Goal: Check status: Check status

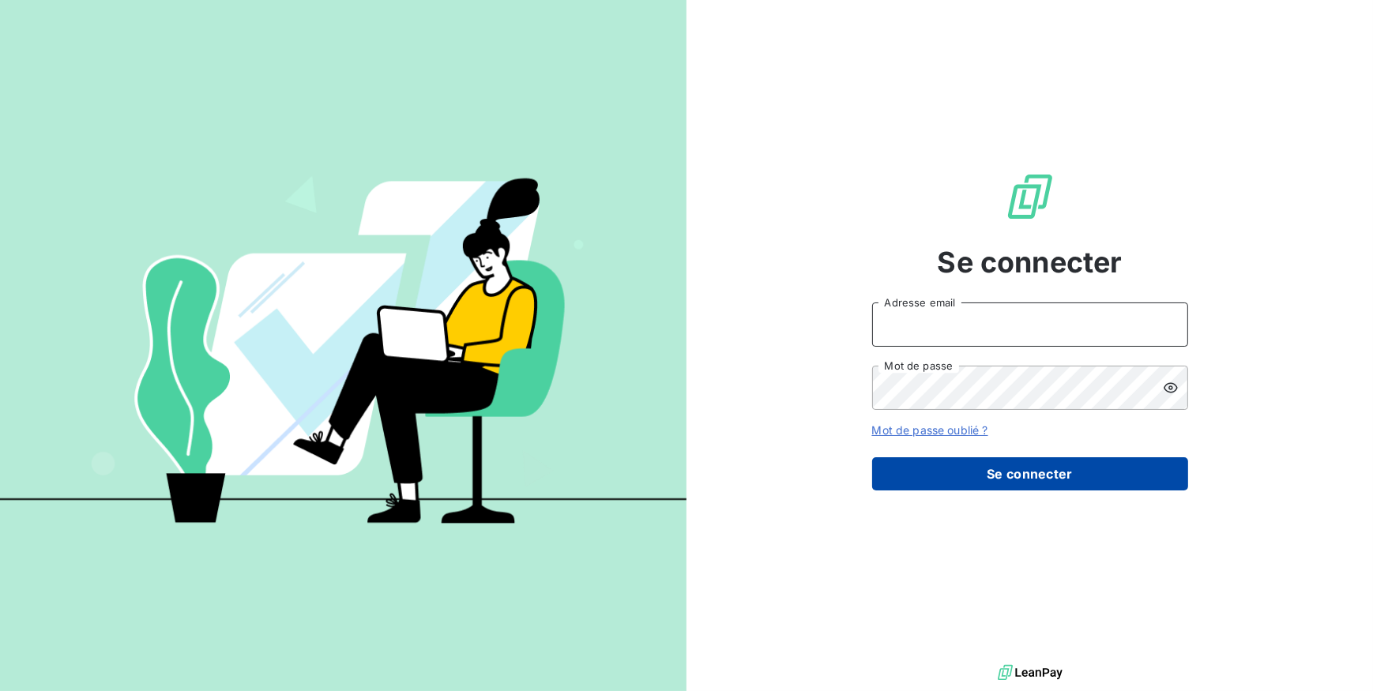
type input "[EMAIL_ADDRESS][DOMAIN_NAME]"
click at [1068, 466] on button "Se connecter" at bounding box center [1030, 474] width 316 height 33
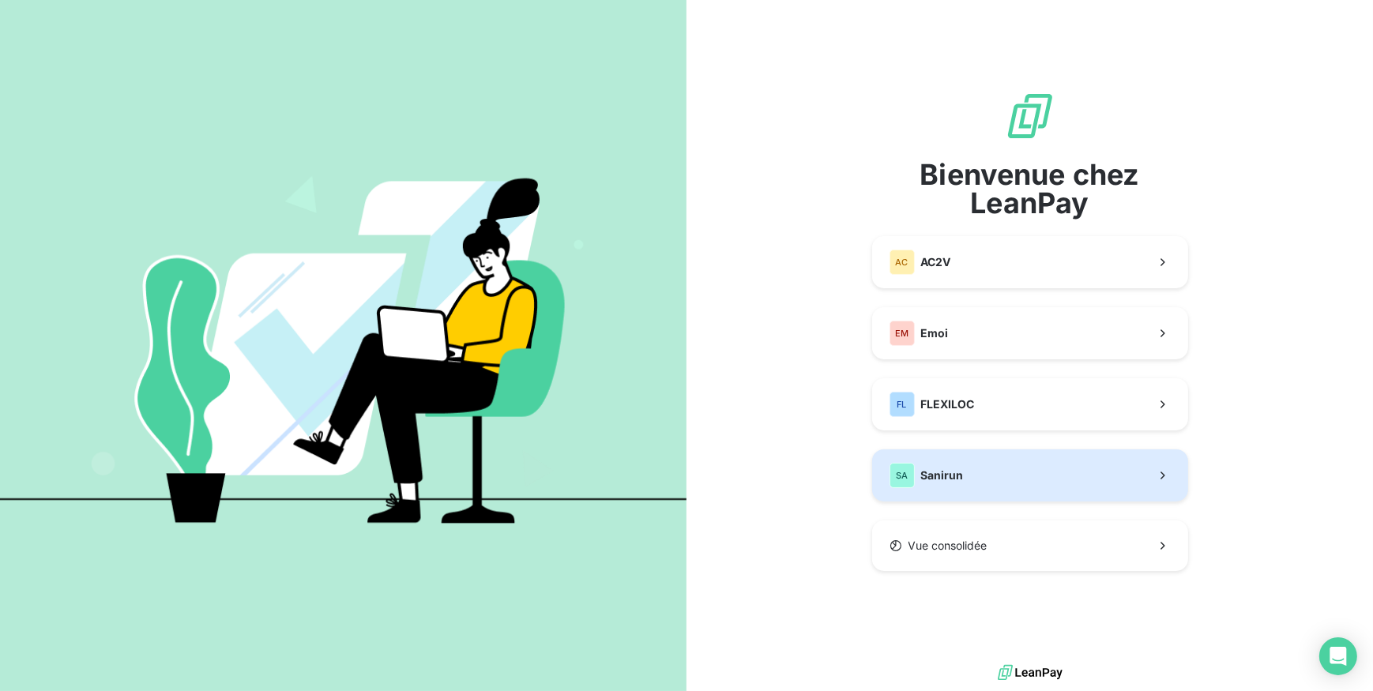
click at [1064, 466] on button "SA Sanirun" at bounding box center [1030, 476] width 316 height 52
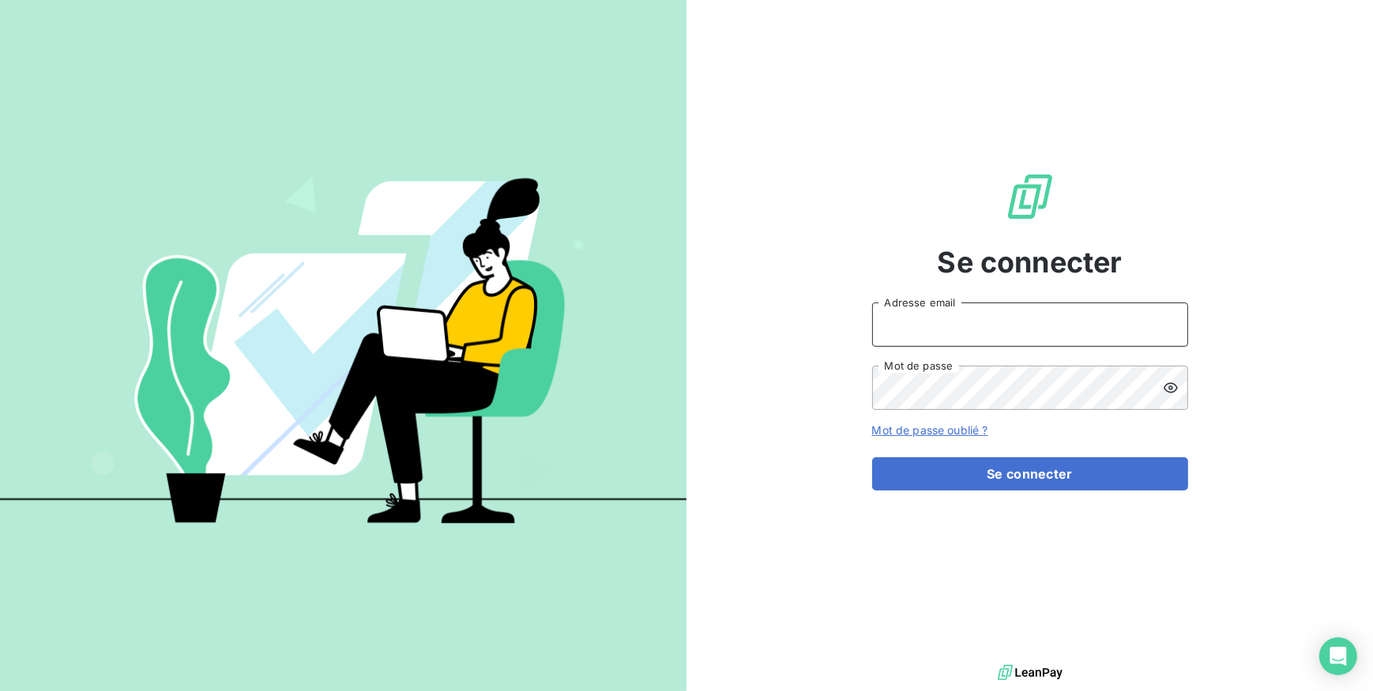
type input "[EMAIL_ADDRESS][DOMAIN_NAME]"
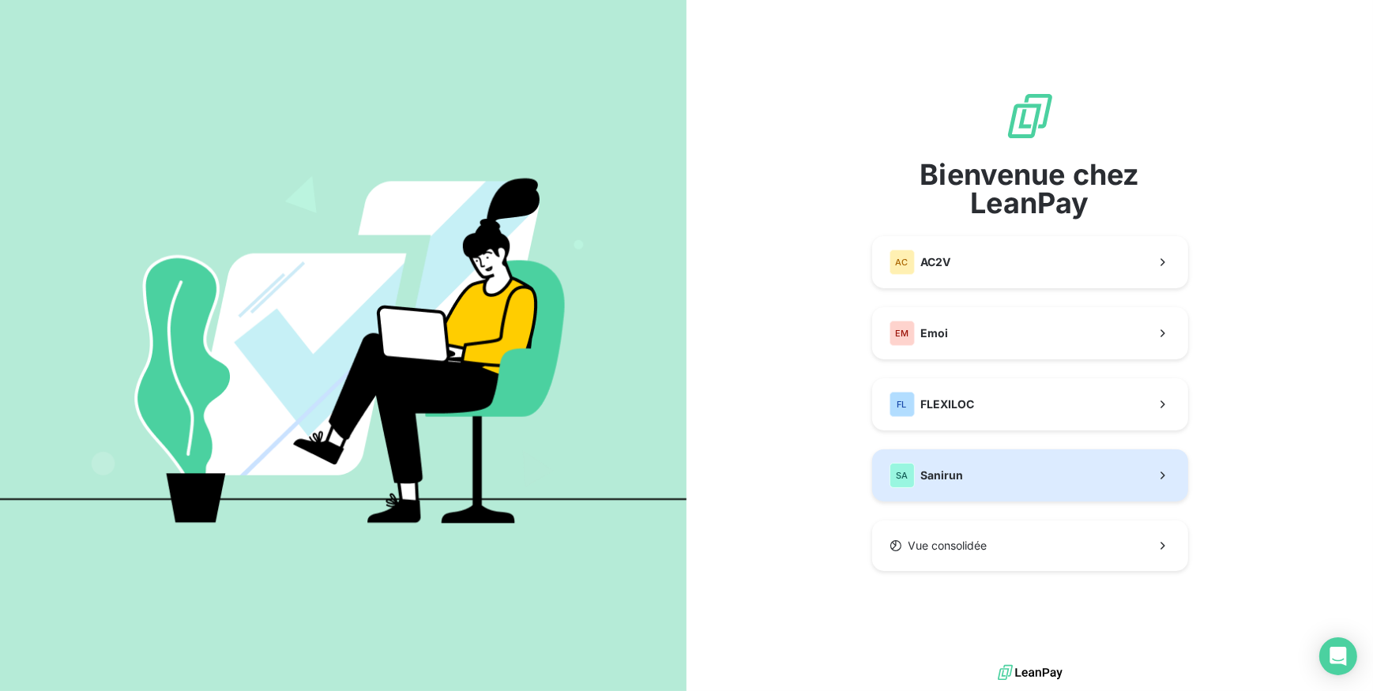
click at [989, 462] on button "SA Sanirun" at bounding box center [1030, 476] width 316 height 52
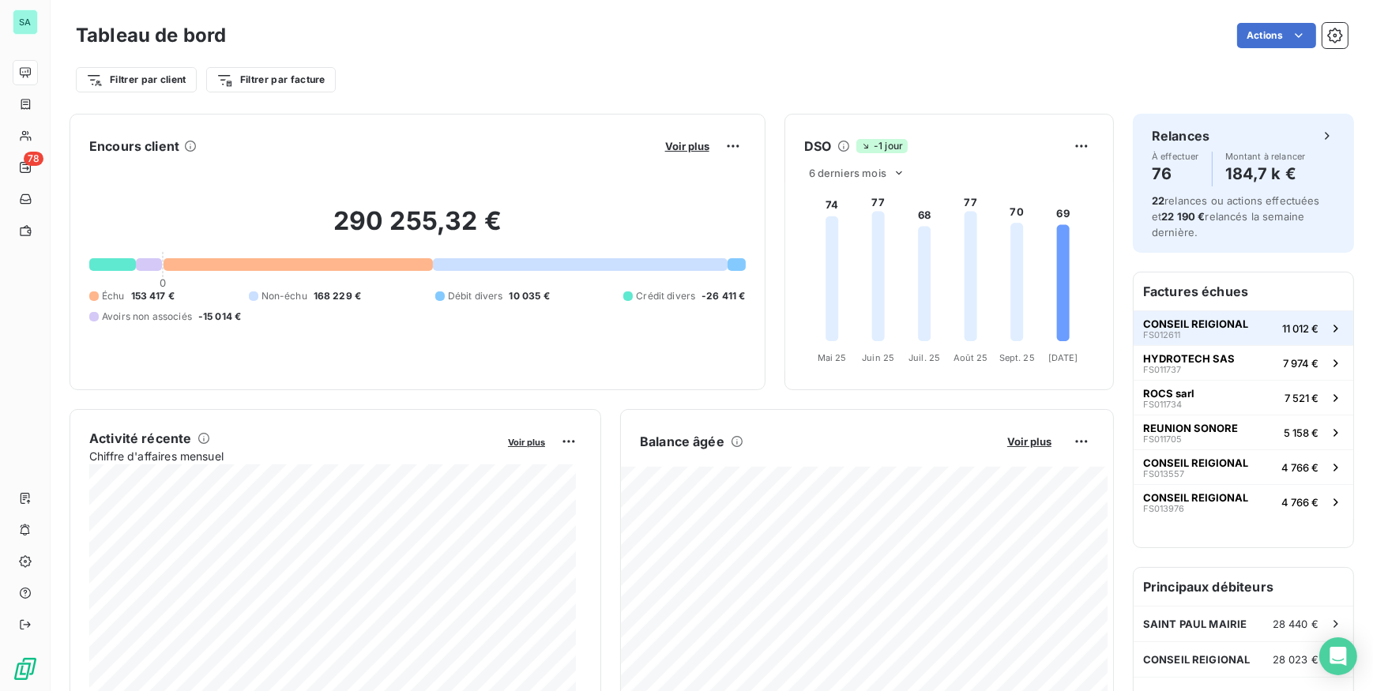
click at [1169, 335] on span "FS012611" at bounding box center [1161, 334] width 37 height 9
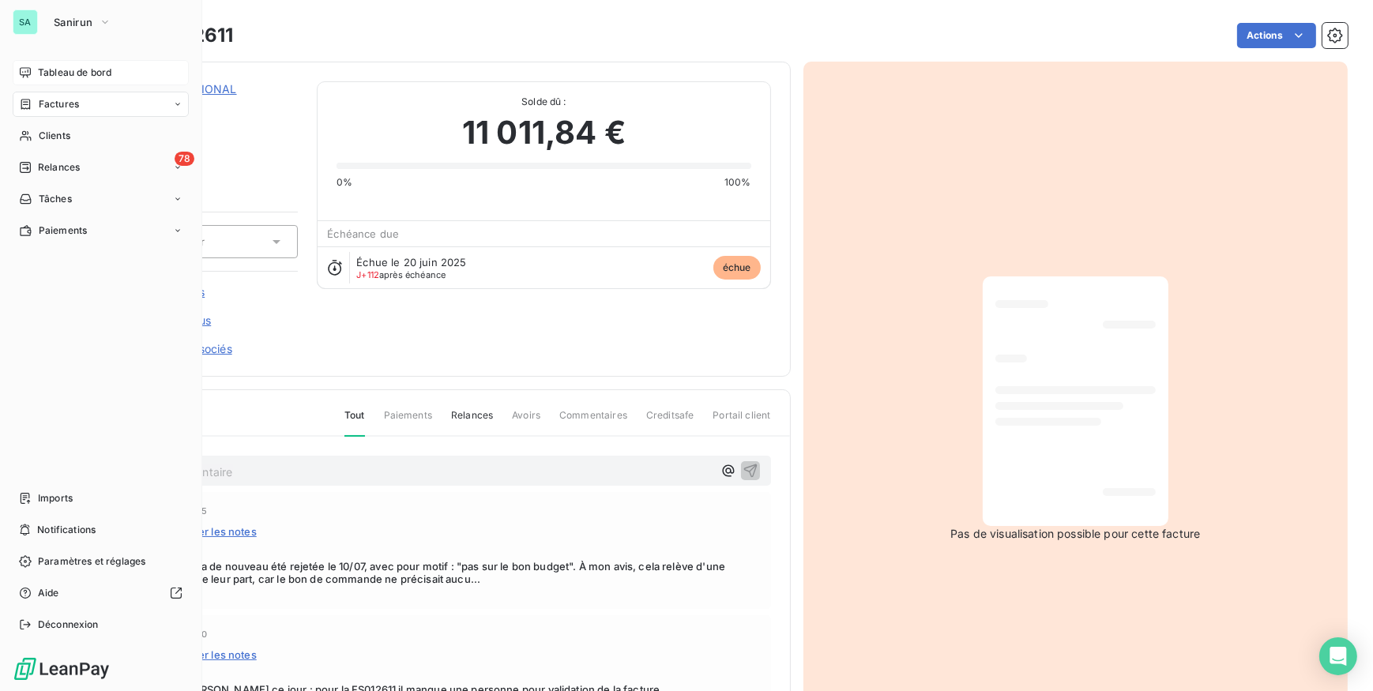
click at [55, 64] on div "Tableau de bord" at bounding box center [101, 72] width 176 height 25
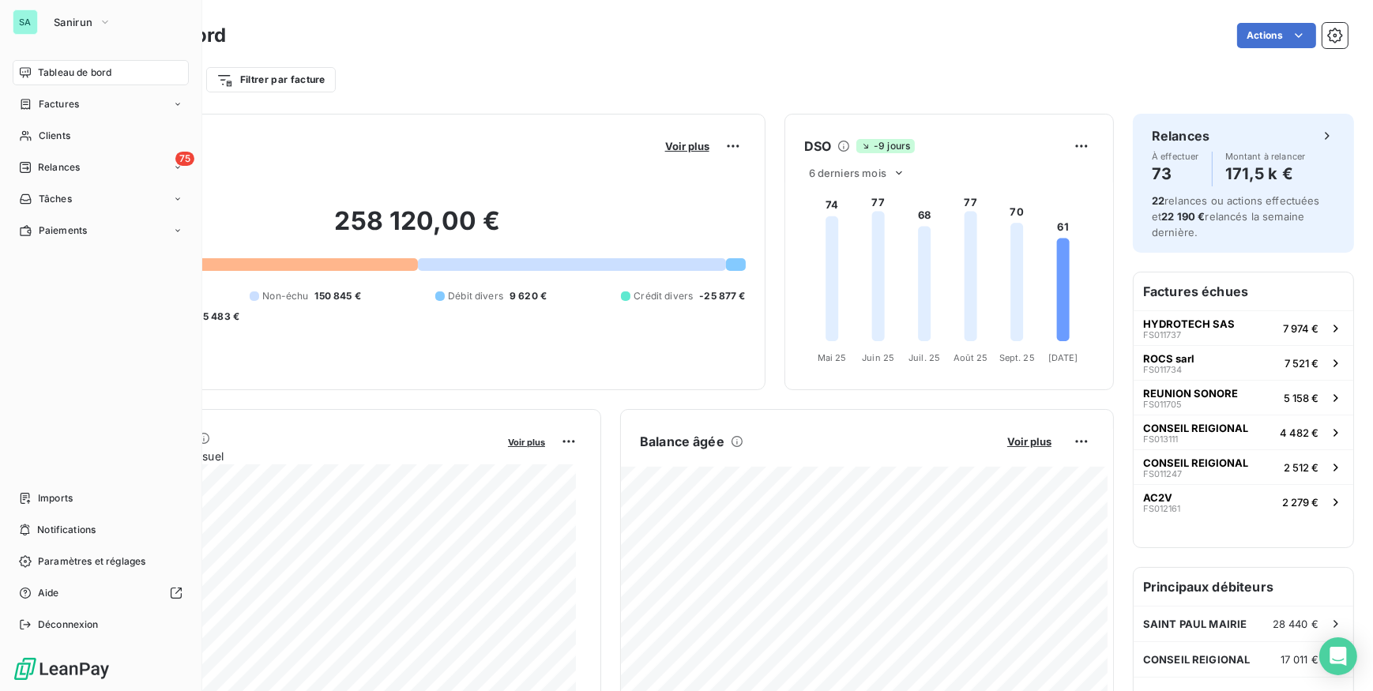
click at [41, 23] on div "SA Sanirun" at bounding box center [101, 21] width 176 height 25
click at [55, 18] on span "Sanirun" at bounding box center [73, 22] width 39 height 13
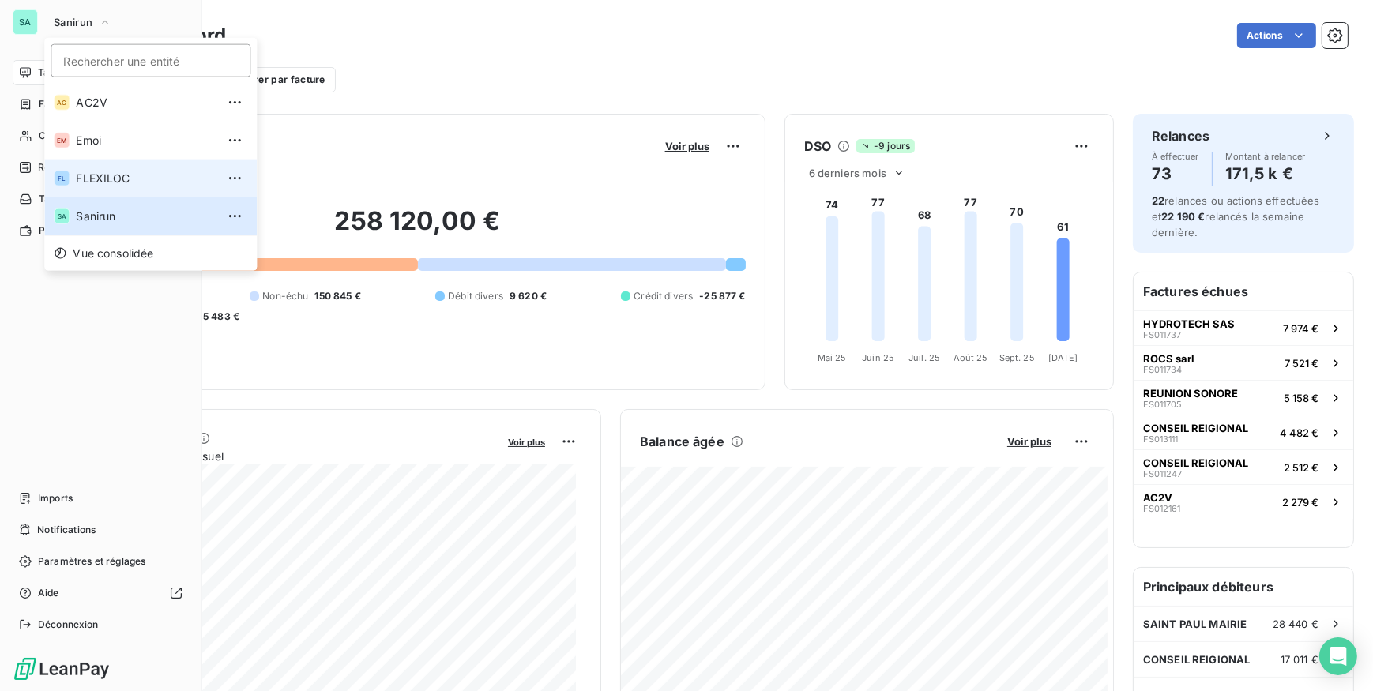
click at [77, 179] on span "FLEXILOC" at bounding box center [146, 179] width 140 height 16
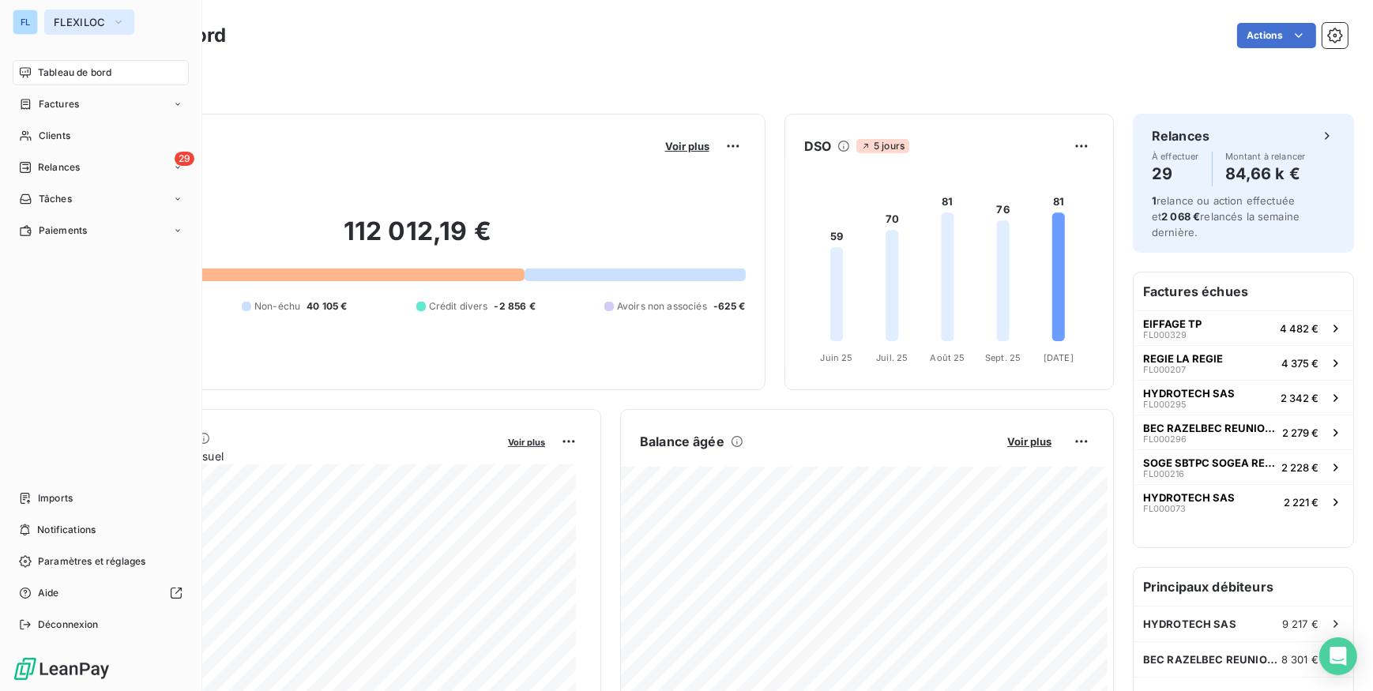
click at [70, 14] on button "FLEXILOC" at bounding box center [89, 21] width 90 height 25
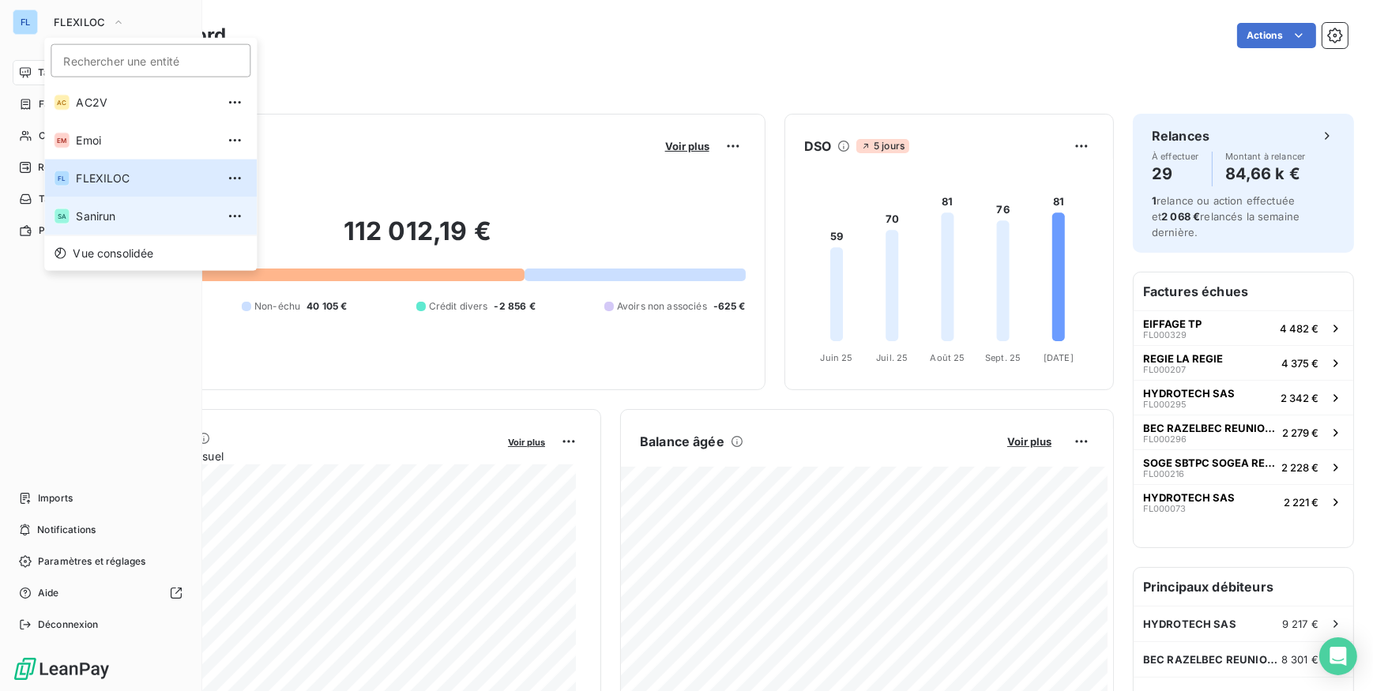
click at [111, 213] on span "Sanirun" at bounding box center [146, 217] width 140 height 16
